Goal: Transaction & Acquisition: Purchase product/service

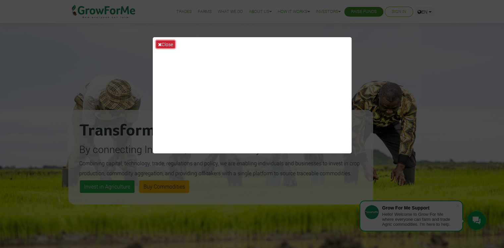
click at [165, 44] on button "Close" at bounding box center [165, 44] width 19 height 8
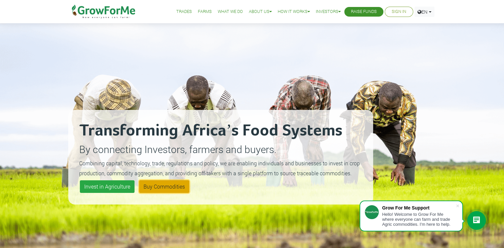
click at [150, 190] on link "Buy Commodities" at bounding box center [164, 186] width 50 height 13
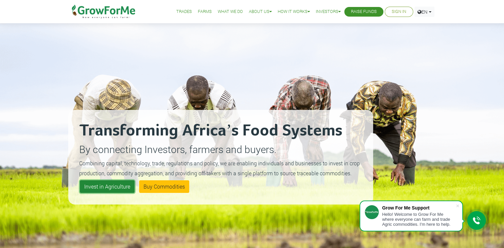
click at [101, 186] on link "Invest in Agriculture" at bounding box center [107, 186] width 55 height 13
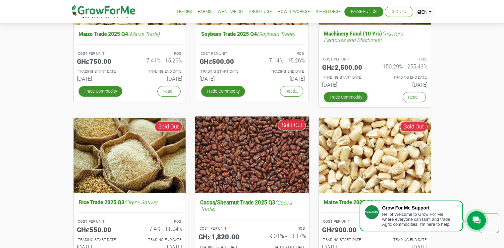
scroll to position [265, 0]
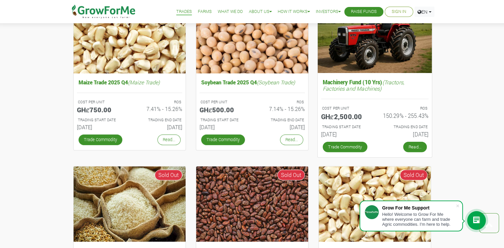
click at [414, 148] on link "Read..." at bounding box center [415, 147] width 24 height 11
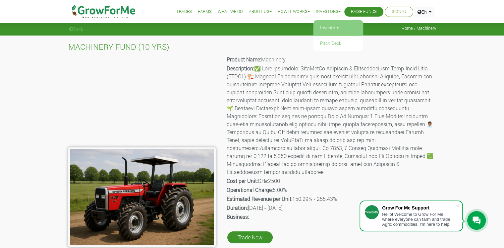
click at [327, 31] on link "Investors" at bounding box center [339, 27] width 50 height 15
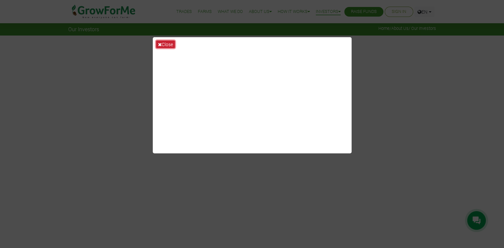
click at [170, 44] on button "Close" at bounding box center [165, 44] width 19 height 8
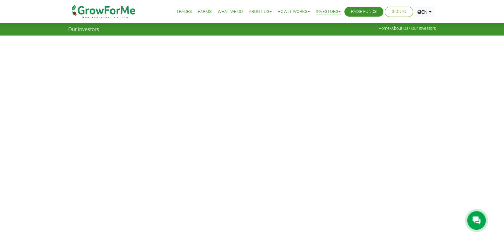
click at [401, 12] on link "Sign In" at bounding box center [399, 11] width 15 height 7
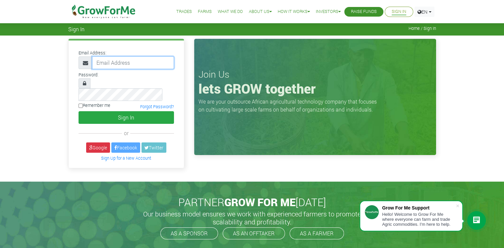
type input "oforidavid8@gmail.com"
drag, startPoint x: 81, startPoint y: 93, endPoint x: 86, endPoint y: 96, distance: 6.2
click at [86, 102] on label "Remember me" at bounding box center [95, 105] width 32 height 6
click at [80, 103] on input "Remember me" at bounding box center [81, 105] width 4 height 4
checkbox input "true"
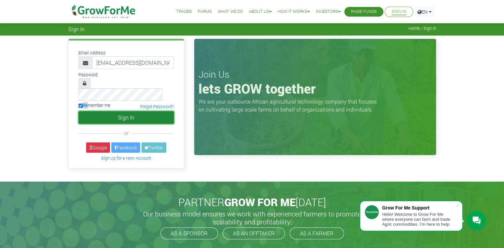
click at [128, 111] on button "Sign In" at bounding box center [127, 117] width 96 height 13
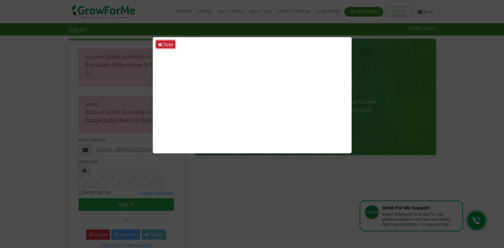
click at [174, 46] on button "Close" at bounding box center [165, 44] width 19 height 8
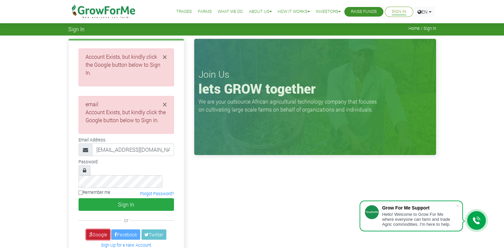
click at [100, 229] on link "Google" at bounding box center [98, 234] width 24 height 10
click at [106, 242] on link "Sign Up for a New Account" at bounding box center [126, 244] width 50 height 5
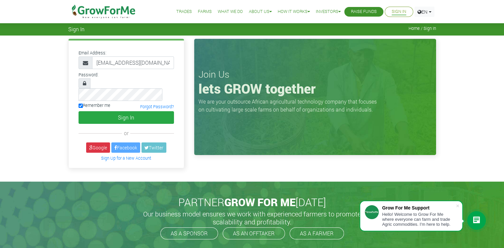
click at [83, 83] on icon at bounding box center [84, 83] width 3 height 5
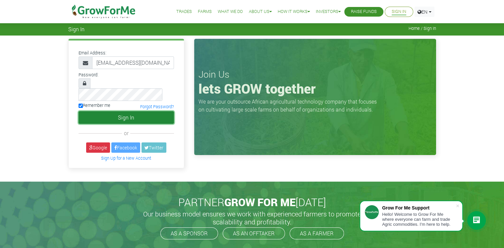
click at [117, 111] on button "Sign In" at bounding box center [127, 117] width 96 height 13
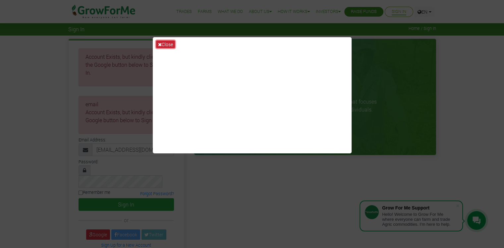
click at [158, 42] on button "Close" at bounding box center [165, 44] width 19 height 8
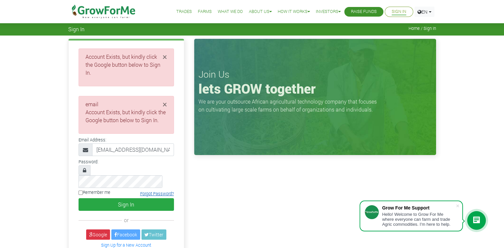
click at [153, 191] on link "Forgot Password?" at bounding box center [157, 193] width 34 height 5
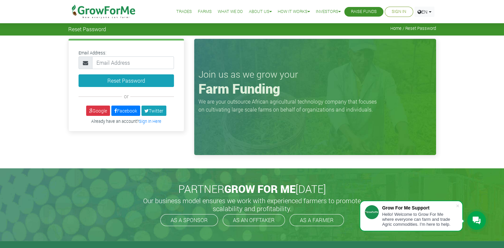
type input "oforidavid8@gmail.com"
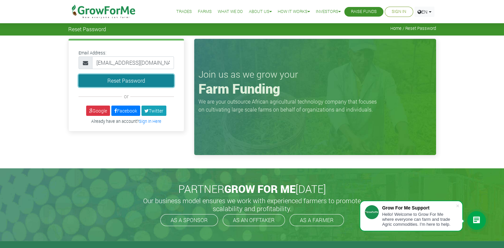
click at [147, 81] on button "Reset Password" at bounding box center [127, 80] width 96 height 13
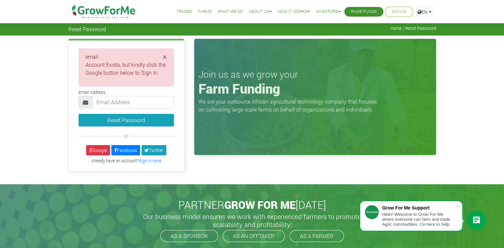
click at [350, 152] on div "Join us as we grow your Farm Funding We are your outsource African agricultural…" at bounding box center [315, 97] width 242 height 116
click at [176, 9] on link "Trades" at bounding box center [184, 11] width 16 height 7
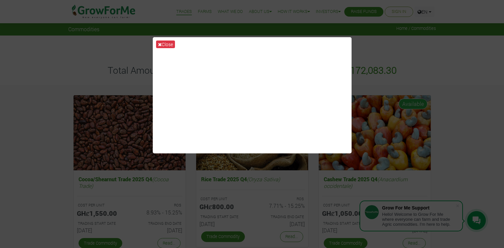
click at [173, 44] on button "Close" at bounding box center [165, 44] width 19 height 8
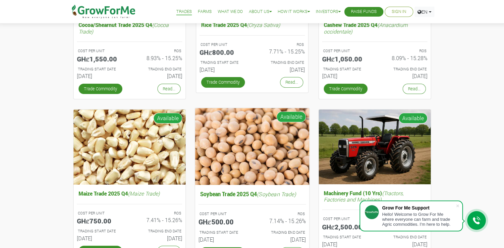
scroll to position [166, 0]
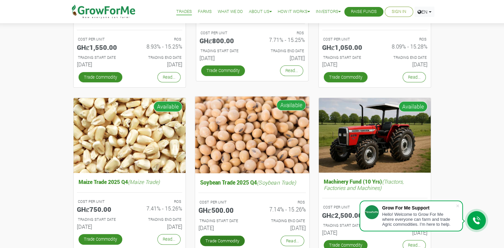
click at [230, 237] on link "Trade Commodity" at bounding box center [222, 240] width 45 height 11
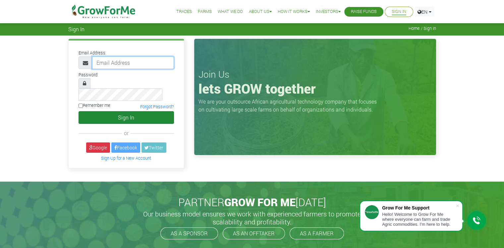
type input "[EMAIL_ADDRESS][DOMAIN_NAME]"
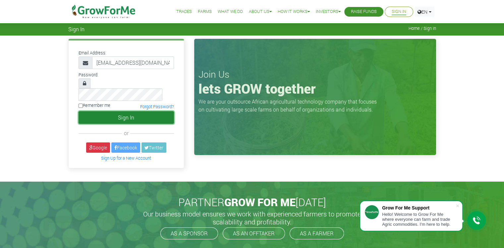
click at [135, 111] on button "Sign In" at bounding box center [127, 117] width 96 height 13
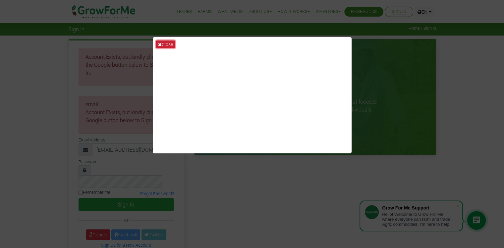
click at [168, 44] on button "Close" at bounding box center [165, 44] width 19 height 8
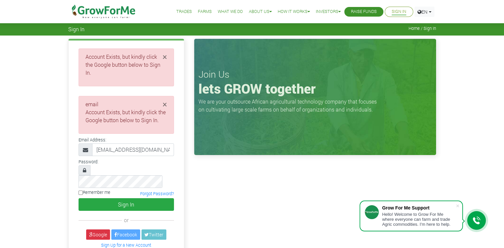
click at [475, 218] on icon at bounding box center [477, 220] width 8 height 8
